Goal: Information Seeking & Learning: Learn about a topic

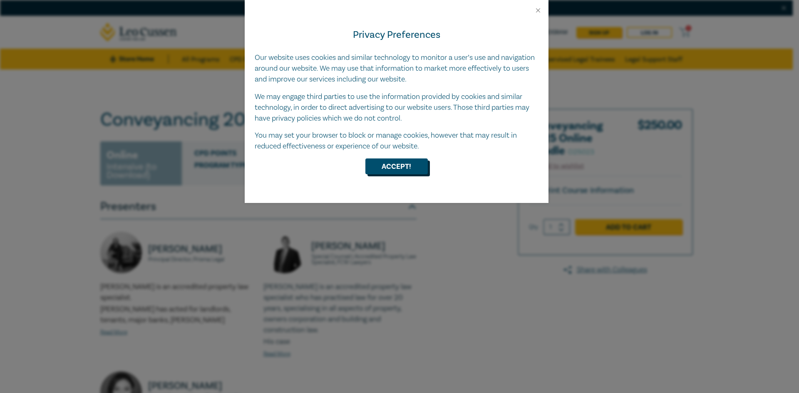
click at [412, 167] on button "Accept!" at bounding box center [396, 167] width 62 height 16
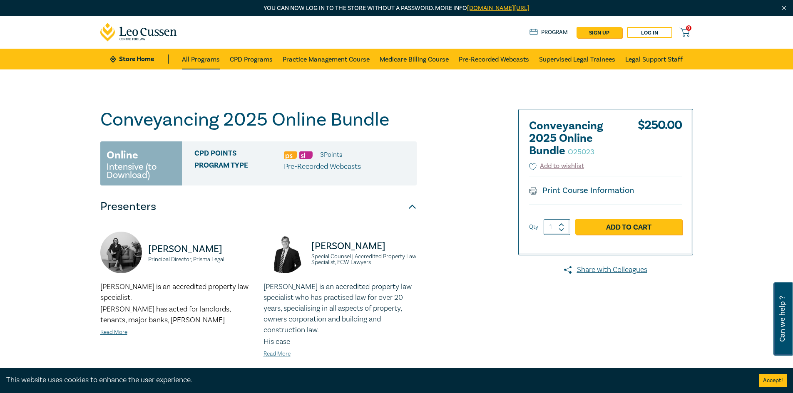
click at [204, 63] on link "All Programs" at bounding box center [201, 59] width 38 height 21
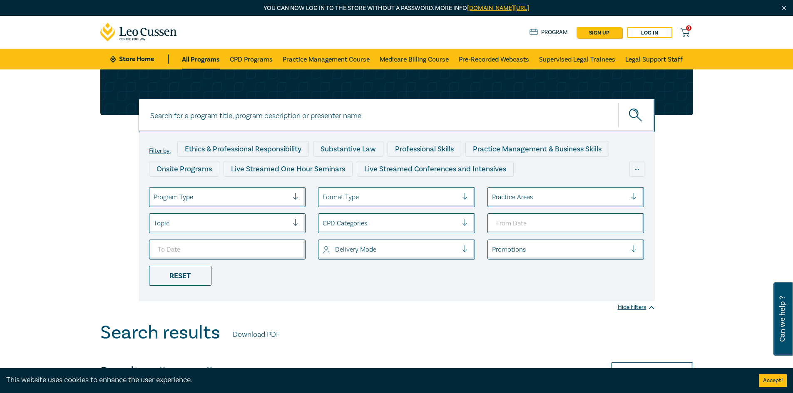
click at [264, 201] on div at bounding box center [221, 197] width 135 height 11
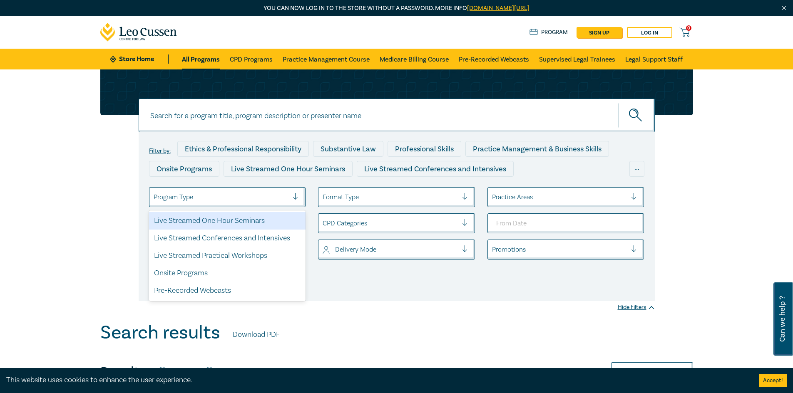
click at [264, 201] on div at bounding box center [221, 197] width 135 height 11
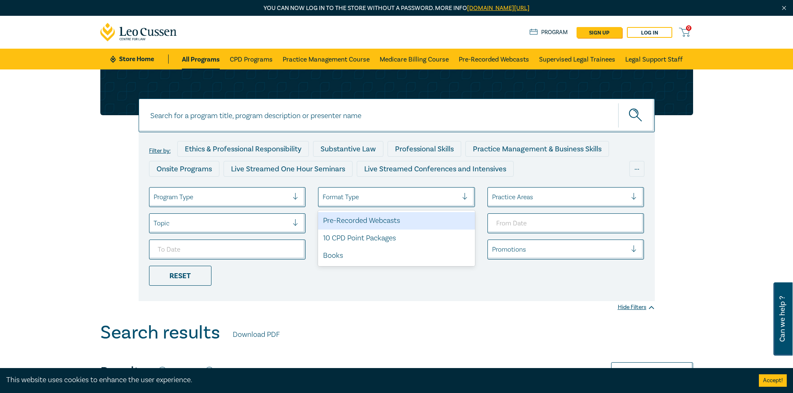
click at [362, 198] on div at bounding box center [390, 197] width 135 height 11
click at [369, 199] on div at bounding box center [390, 197] width 135 height 11
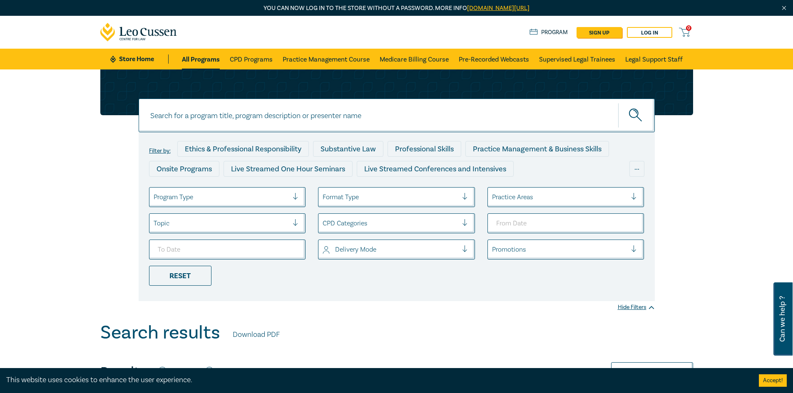
click at [549, 199] on div at bounding box center [559, 197] width 135 height 11
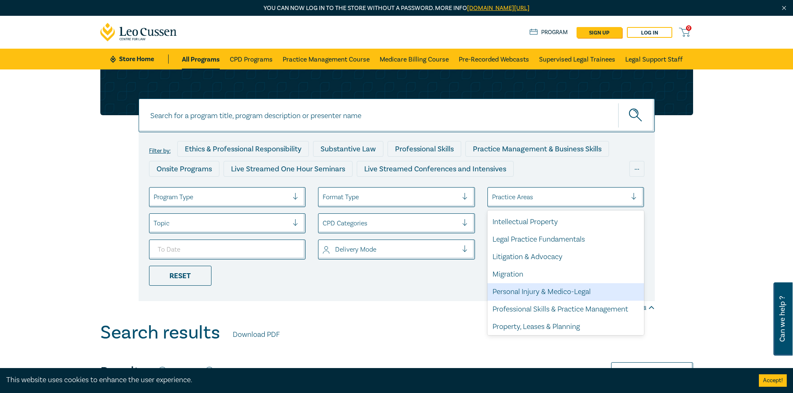
scroll to position [245, 0]
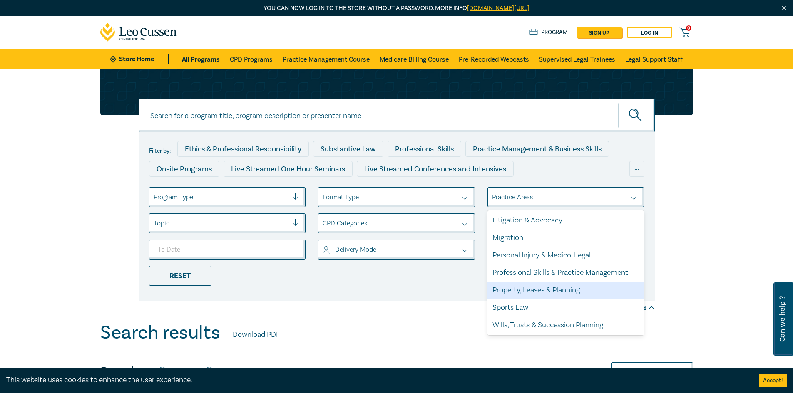
click at [569, 294] on div "Property, Leases & Planning" at bounding box center [565, 290] width 157 height 17
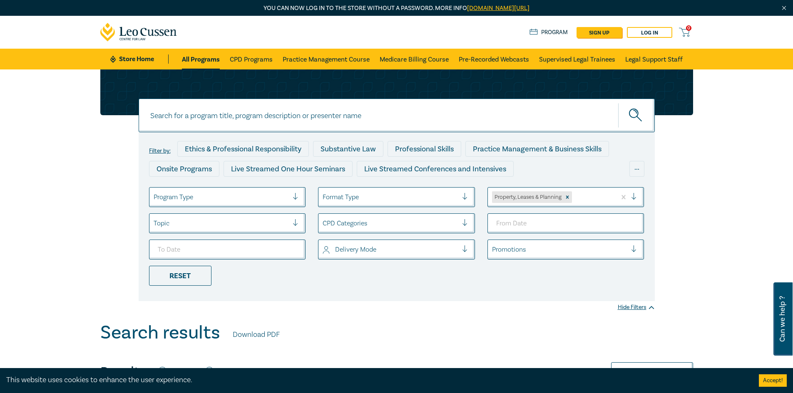
click at [244, 219] on div at bounding box center [221, 223] width 135 height 11
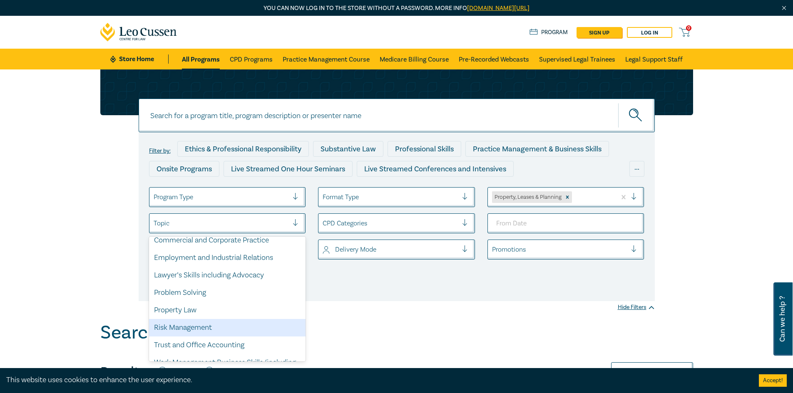
scroll to position [64, 0]
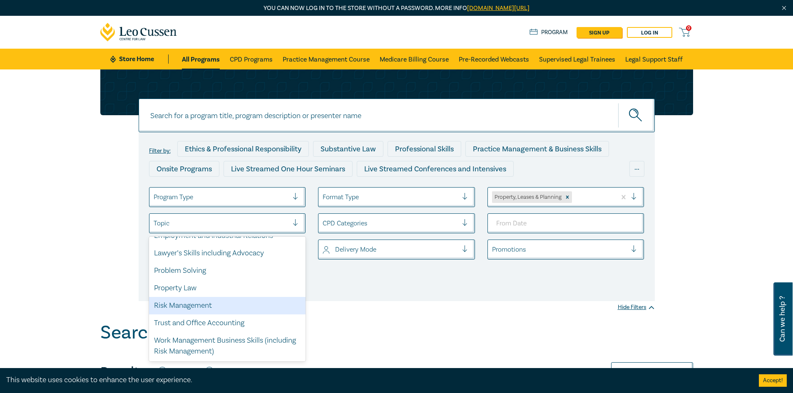
click at [564, 303] on div "Filter by: Ethics & Professional Responsibility Substantive Law Professional Sk…" at bounding box center [396, 196] width 793 height 253
